Goal: Task Accomplishment & Management: Contribute content

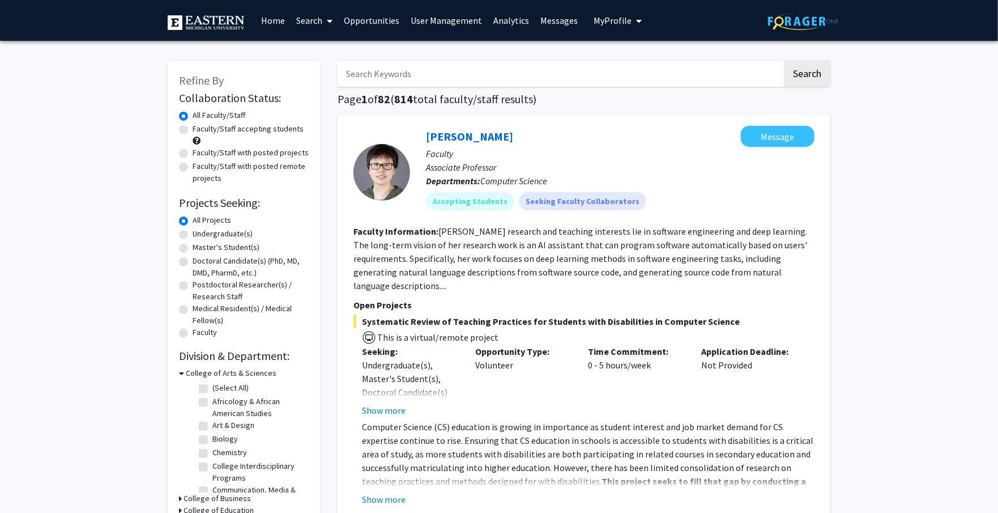
click at [367, 23] on link "Opportunities" at bounding box center [371, 21] width 67 height 40
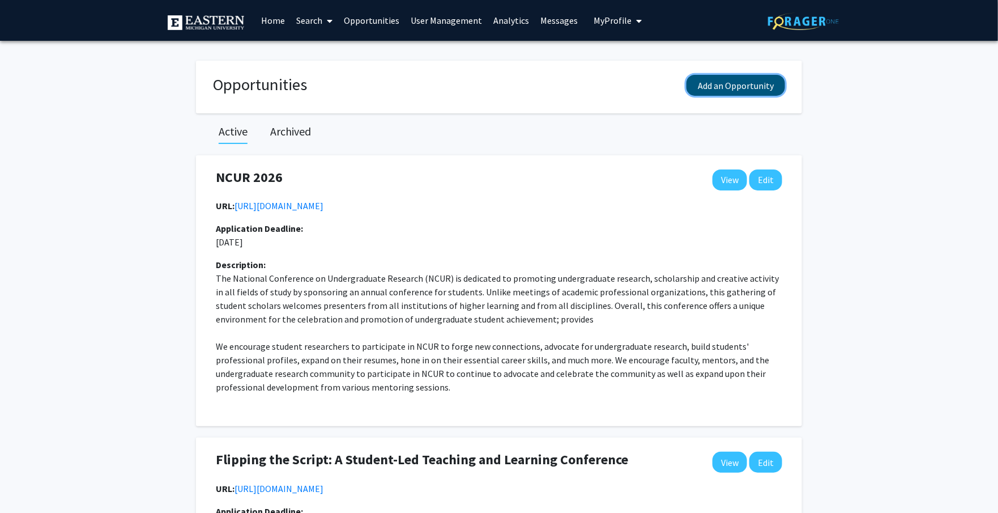
click at [760, 89] on button "Add an Opportunity" at bounding box center [736, 85] width 99 height 21
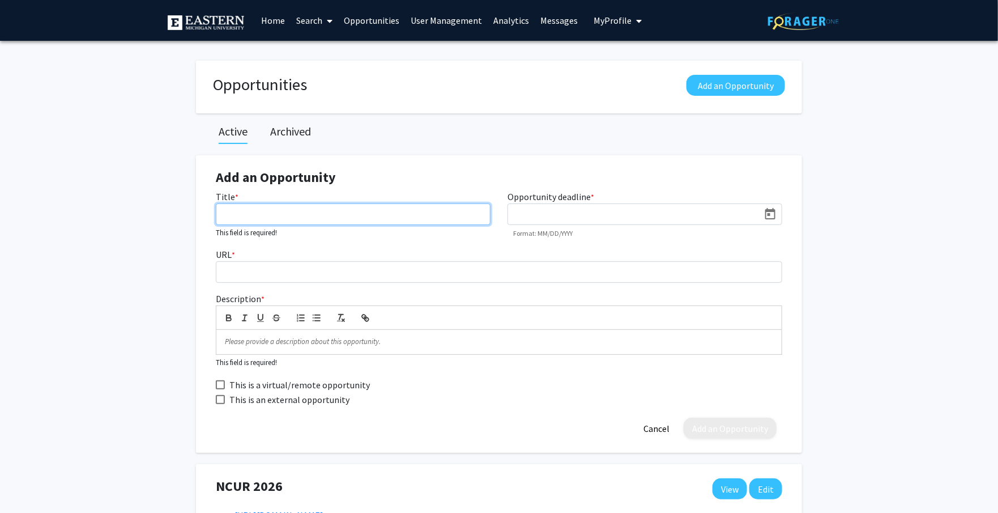
click at [317, 212] on input "Title *" at bounding box center [353, 214] width 275 height 22
paste input "Divisions – Social Sciences Undergraduate Conference Awards"
type input "CUR Divisions – Social Sciences Undergraduate Conference Awards"
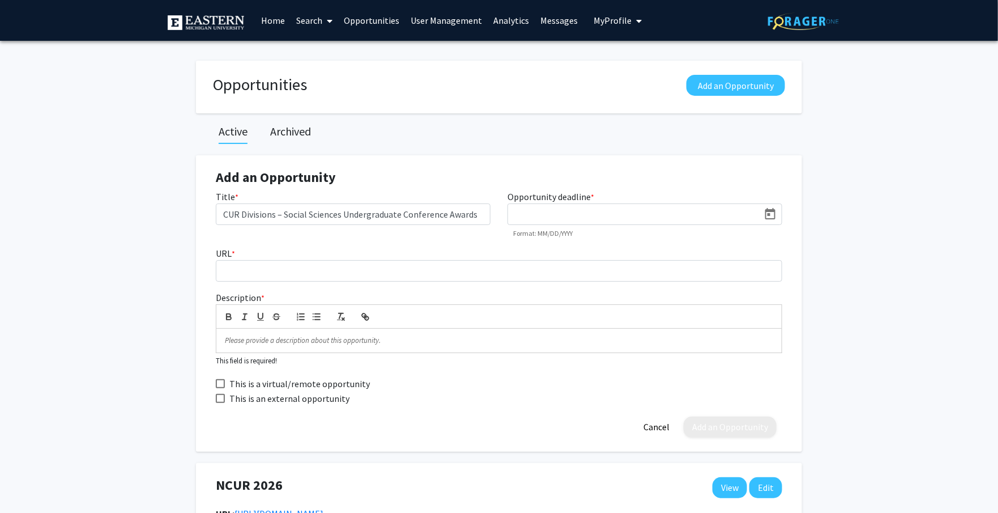
click at [546, 210] on input at bounding box center [636, 215] width 245 height 10
click at [773, 213] on icon "Open calendar" at bounding box center [771, 214] width 14 height 14
click at [664, 247] on button "Next month" at bounding box center [661, 248] width 23 height 23
click at [637, 321] on div "10" at bounding box center [637, 320] width 20 height 20
type input "[DATE]"
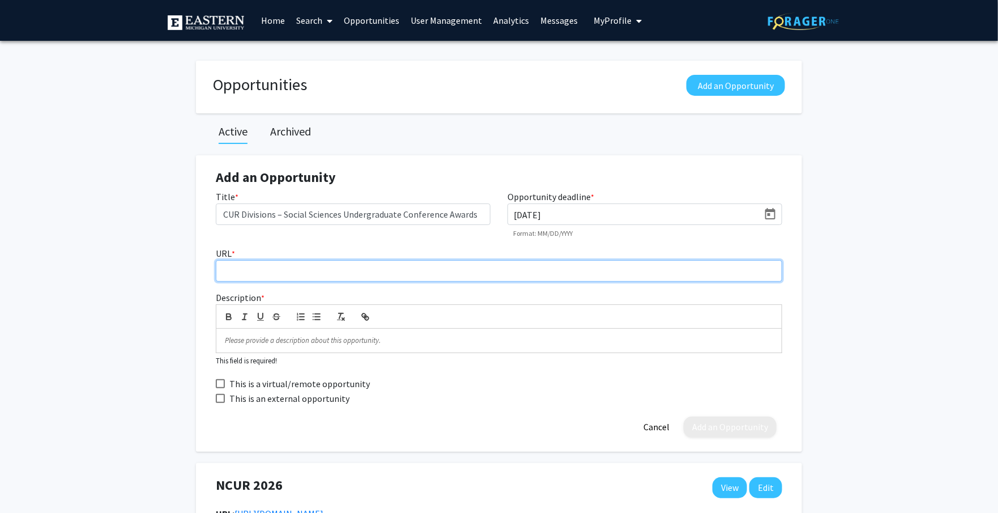
click at [344, 274] on input "URL *" at bounding box center [499, 271] width 567 height 22
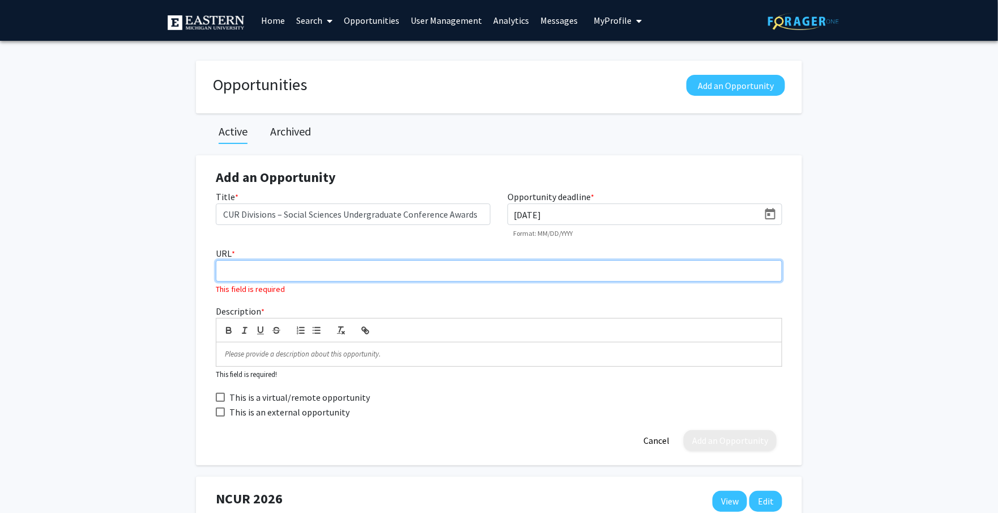
paste input "[URL][DOMAIN_NAME]"
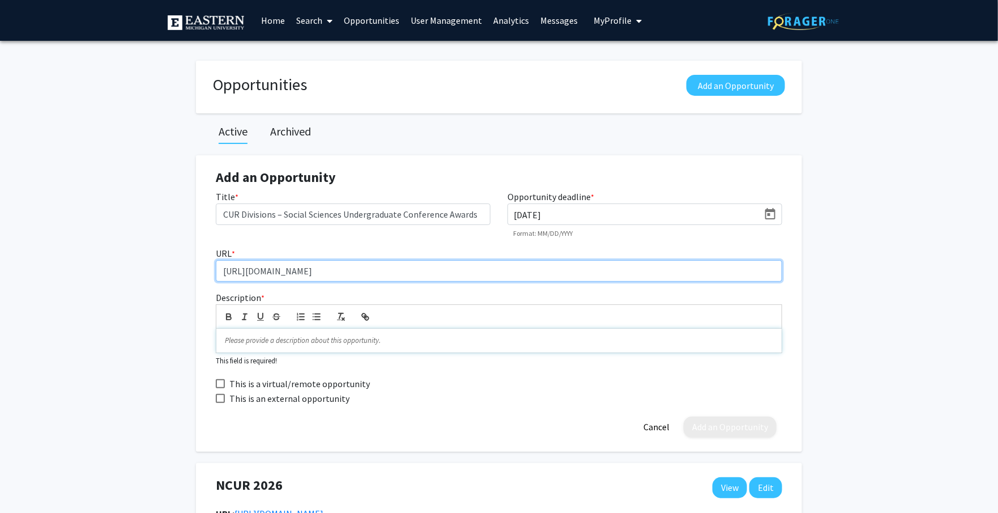
type input "[URL][DOMAIN_NAME]"
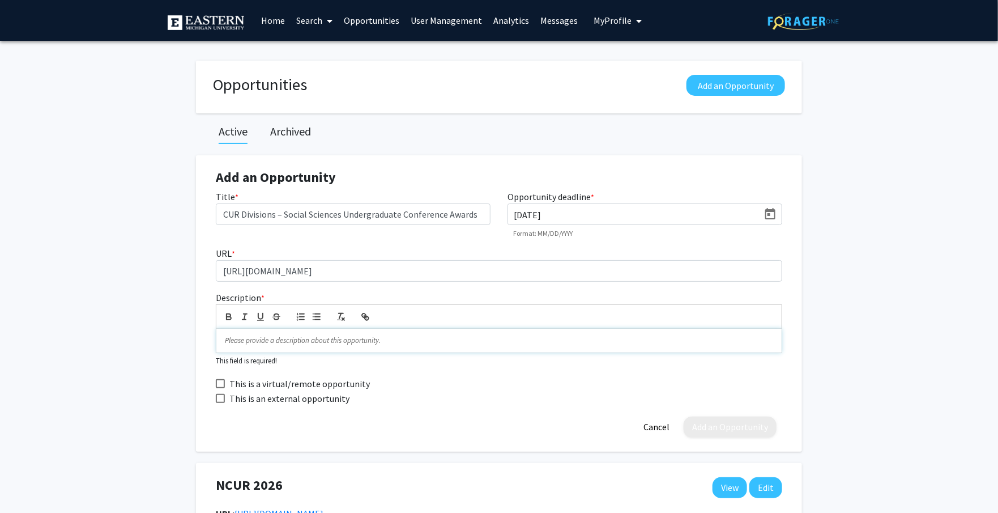
click at [299, 342] on p at bounding box center [499, 340] width 548 height 10
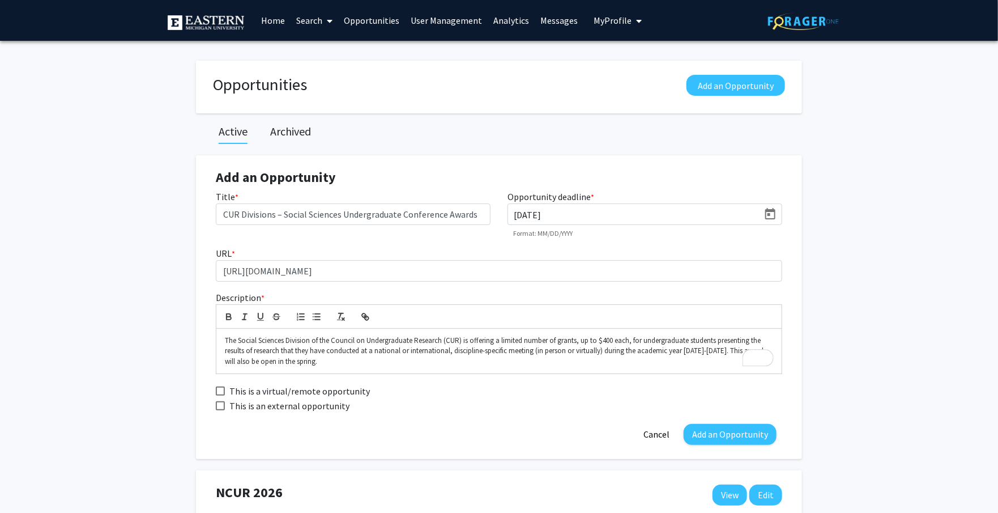
click at [220, 404] on span at bounding box center [220, 405] width 9 height 9
click at [220, 410] on input "This is an external opportunity" at bounding box center [220, 410] width 1 height 1
checkbox input "true"
click at [721, 432] on button "Add an Opportunity" at bounding box center [730, 434] width 93 height 21
